Goal: Transaction & Acquisition: Subscribe to service/newsletter

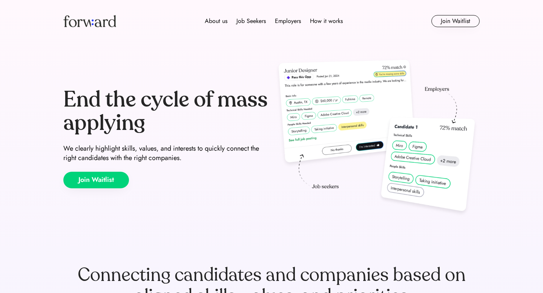
click at [98, 179] on button "Join Waitlist" at bounding box center [96, 180] width 66 height 17
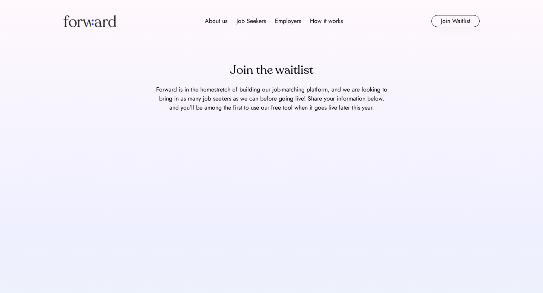
click at [89, 24] on img at bounding box center [89, 21] width 53 height 12
